Goal: Information Seeking & Learning: Learn about a topic

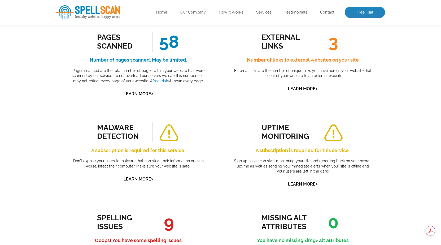
click at [233, 81] on div "external links 3 Number of links to external websites on your site External lin…" at bounding box center [302, 62] width 140 height 61
click at [240, 69] on p "External links are the number of unique links you have across your website that…" at bounding box center [302, 73] width 140 height 10
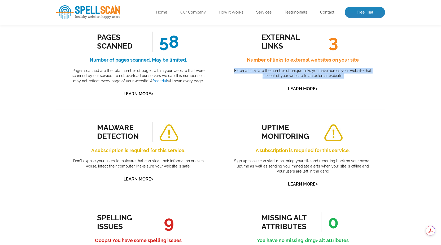
click at [240, 69] on p "External links are the number of unique links you have across your website that…" at bounding box center [302, 73] width 140 height 10
click at [328, 69] on p "External links are the number of unique links you have across your website that…" at bounding box center [302, 73] width 140 height 10
drag, startPoint x: 352, startPoint y: 77, endPoint x: 221, endPoint y: 69, distance: 131.2
click at [221, 69] on div "external links 3 Number of links to external websites on your site External lin…" at bounding box center [303, 65] width 164 height 90
click at [223, 69] on div "external links 3 Number of links to external websites on your site External lin…" at bounding box center [303, 65] width 164 height 90
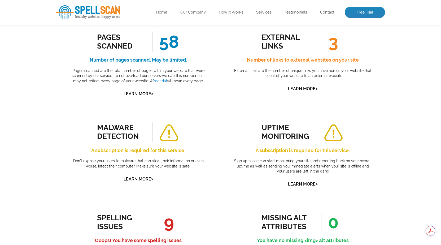
click at [178, 71] on p "Pages scanned are the total number of pages within your website that were scann…" at bounding box center [138, 76] width 140 height 16
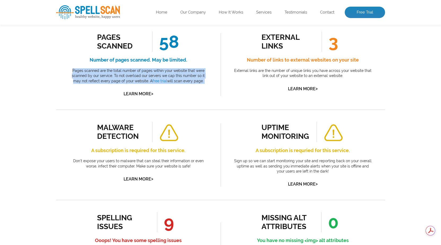
click at [178, 71] on p "Pages scanned are the total number of pages within your website that were scann…" at bounding box center [138, 76] width 140 height 16
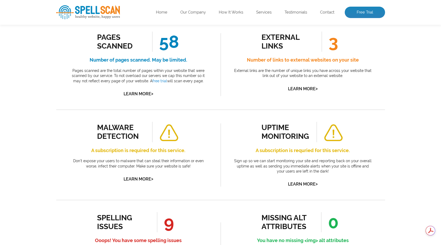
click at [320, 81] on div "external links 3 Number of links to external websites on your site External lin…" at bounding box center [302, 62] width 140 height 61
